Goal: Transaction & Acquisition: Purchase product/service

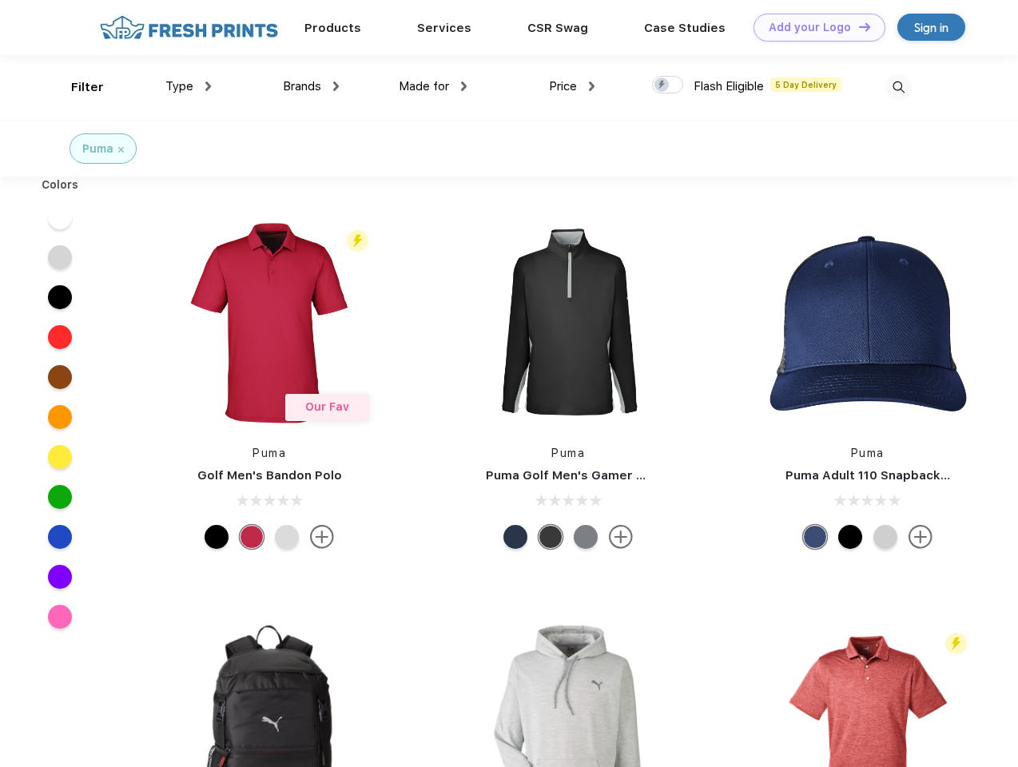
click at [814, 27] on link "Add your Logo Design Tool" at bounding box center [820, 28] width 132 height 28
click at [0, 0] on div "Design Tool" at bounding box center [0, 0] width 0 height 0
click at [858, 26] on link "Add your Logo Design Tool" at bounding box center [820, 28] width 132 height 28
click at [77, 87] on div "Filter" at bounding box center [87, 87] width 33 height 18
click at [189, 86] on span "Type" at bounding box center [179, 86] width 28 height 14
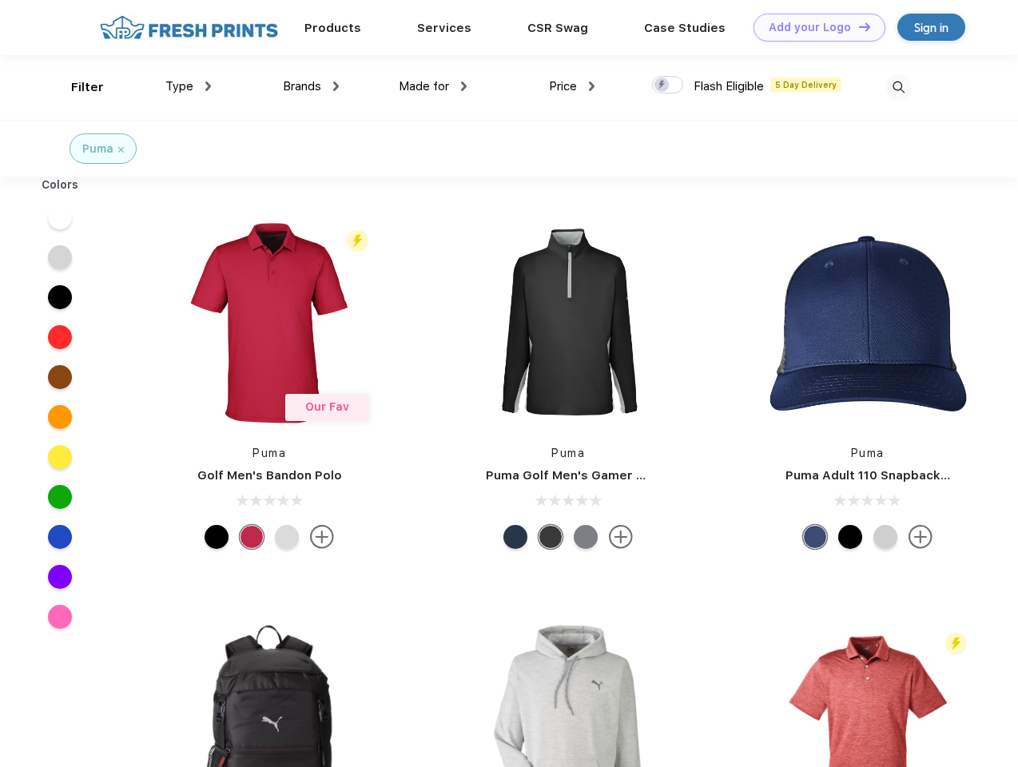
click at [311, 86] on span "Brands" at bounding box center [302, 86] width 38 height 14
click at [433, 86] on span "Made for" at bounding box center [424, 86] width 50 height 14
click at [572, 86] on span "Price" at bounding box center [563, 86] width 28 height 14
click at [668, 86] on div at bounding box center [667, 85] width 31 height 18
click at [663, 86] on input "checkbox" at bounding box center [657, 80] width 10 height 10
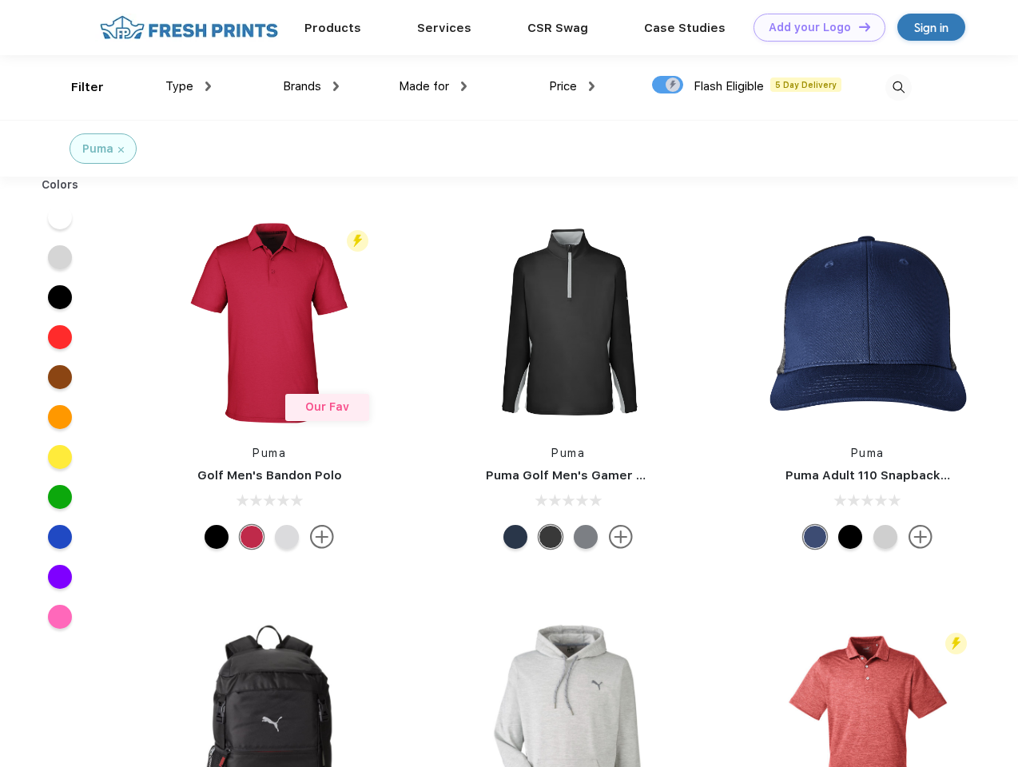
click at [898, 87] on img at bounding box center [899, 87] width 26 height 26
